Goal: Information Seeking & Learning: Learn about a topic

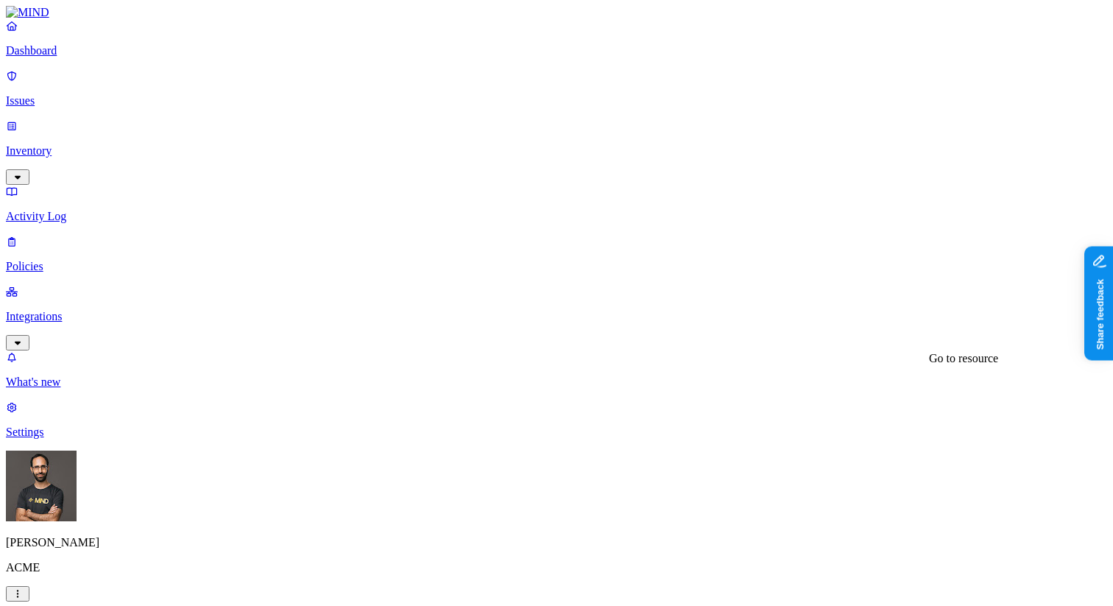
click at [72, 144] on p "Inventory" at bounding box center [556, 150] width 1101 height 13
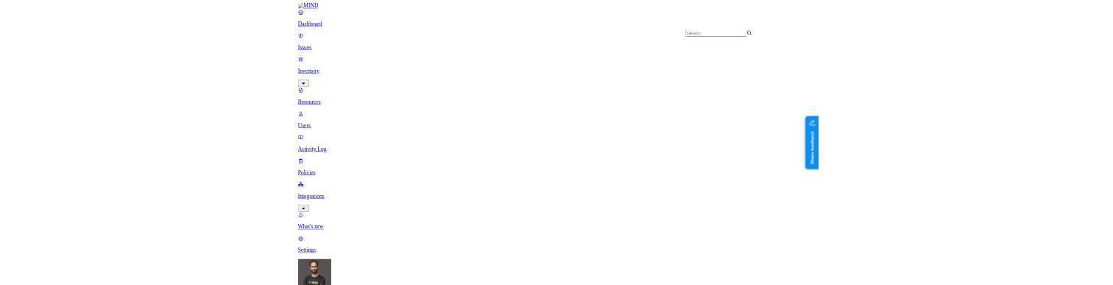
scroll to position [1281, 0]
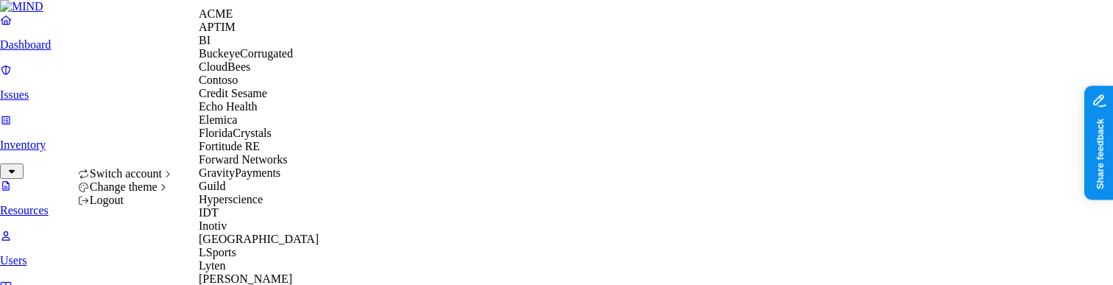
click at [247, 34] on div "APTIM" at bounding box center [270, 27] width 143 height 13
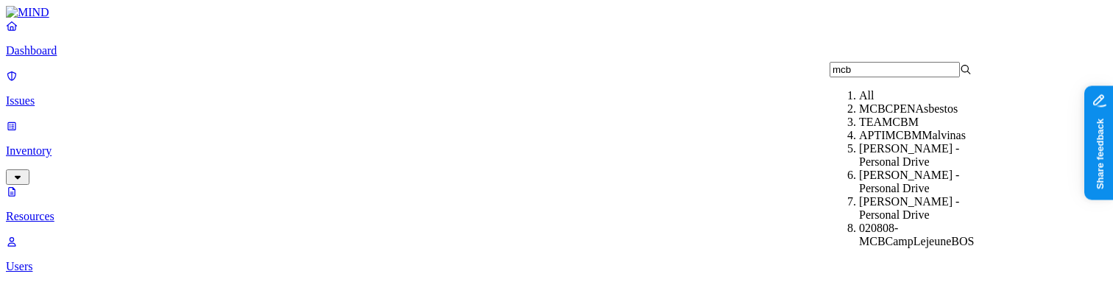
type input "mcbr"
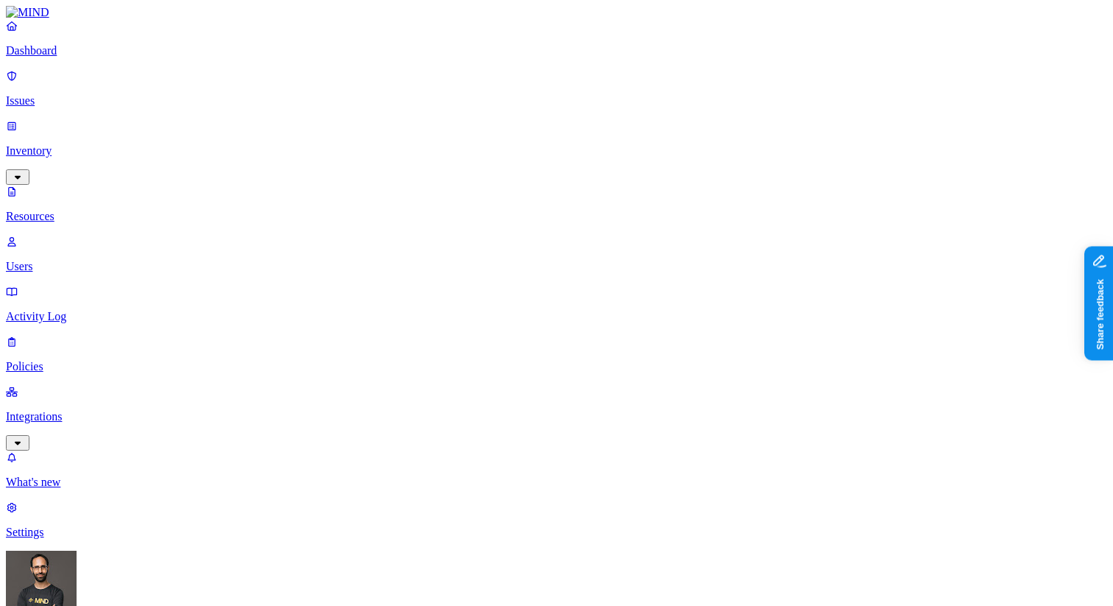
click at [76, 94] on p "Issues" at bounding box center [556, 100] width 1101 height 13
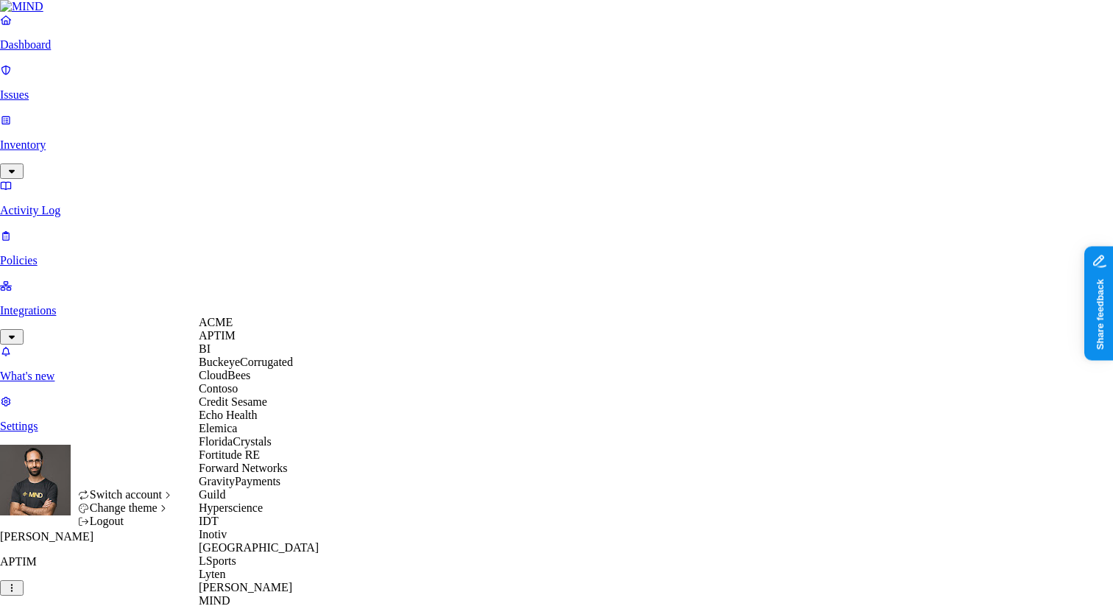
click at [253, 284] on div "APTIM" at bounding box center [270, 335] width 143 height 13
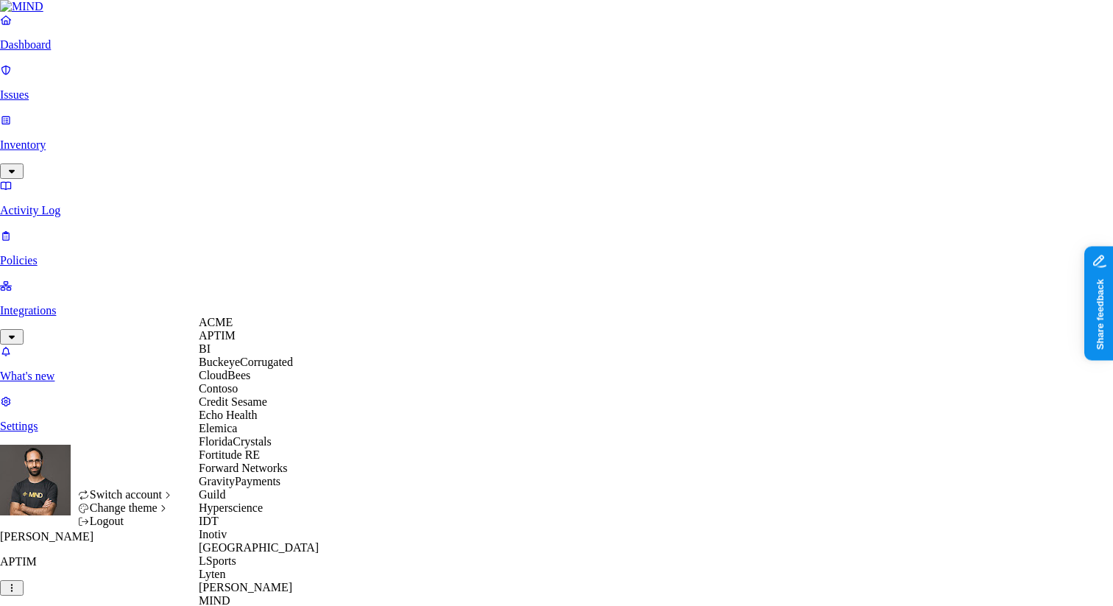
click at [249, 284] on div "ACME" at bounding box center [270, 322] width 143 height 13
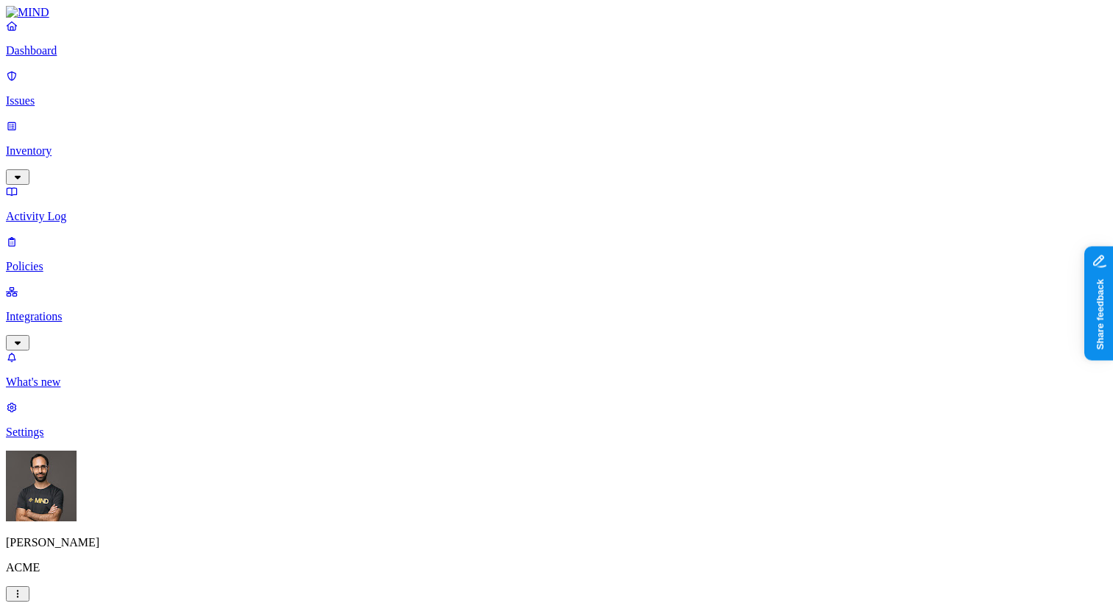
click at [587, 166] on button "button" at bounding box center [593, 173] width 12 height 15
click at [587, 221] on button "button" at bounding box center [593, 228] width 12 height 15
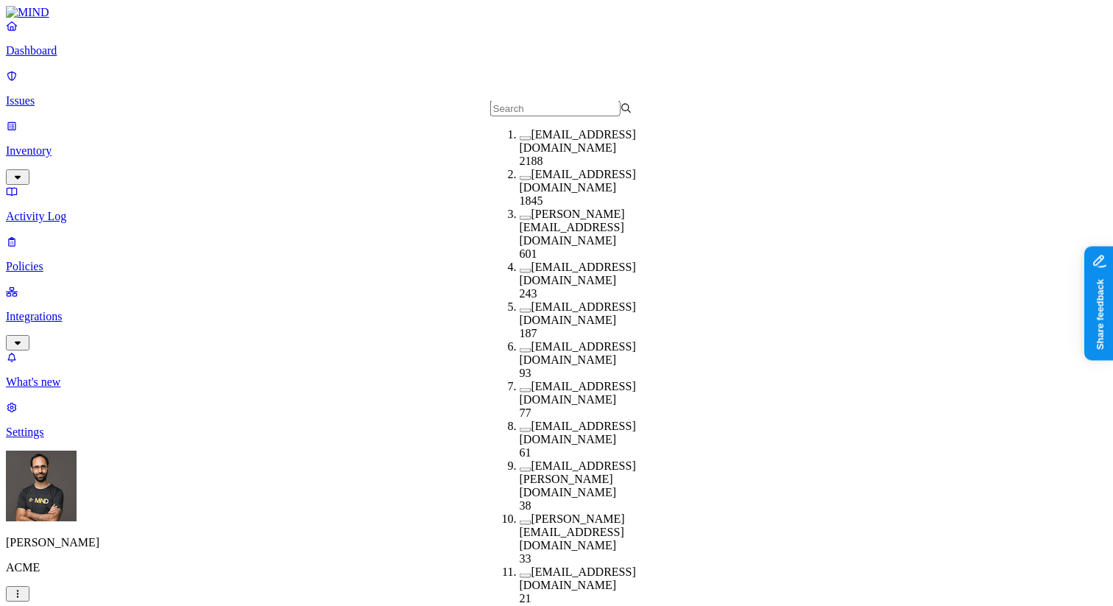
click at [520, 141] on button "button" at bounding box center [526, 138] width 12 height 4
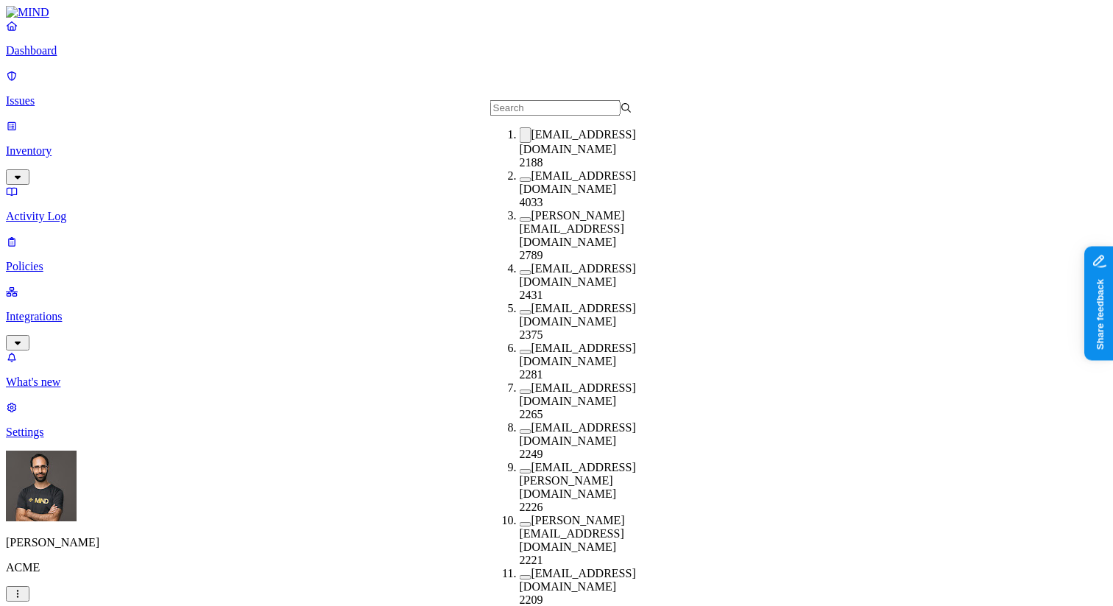
click at [520, 143] on button "button" at bounding box center [526, 134] width 12 height 15
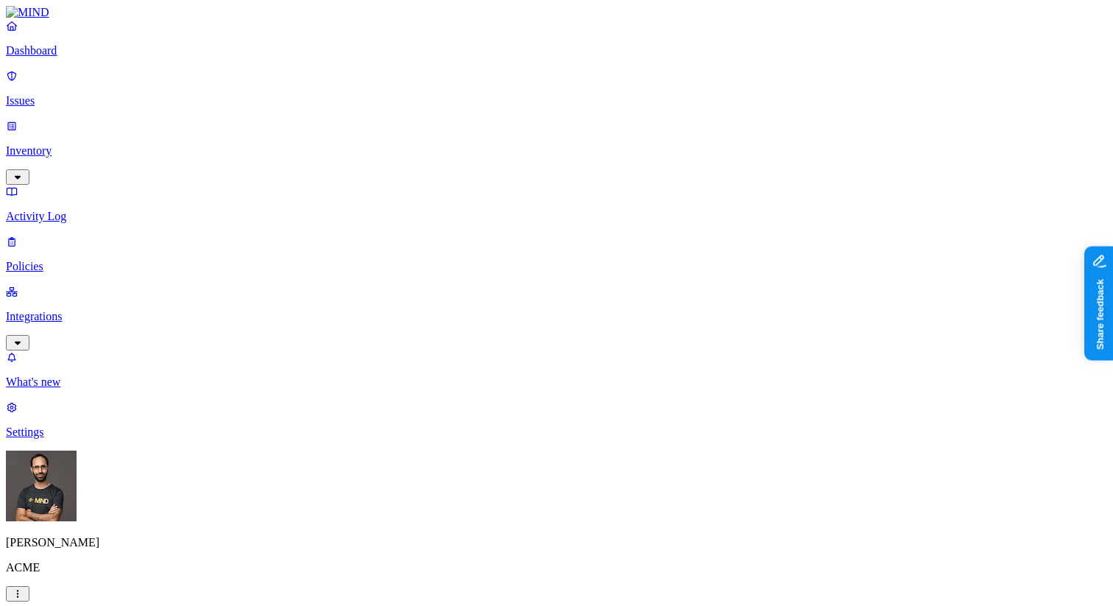
click at [72, 260] on p "Policies" at bounding box center [556, 266] width 1101 height 13
